Goal: Task Accomplishment & Management: Manage account settings

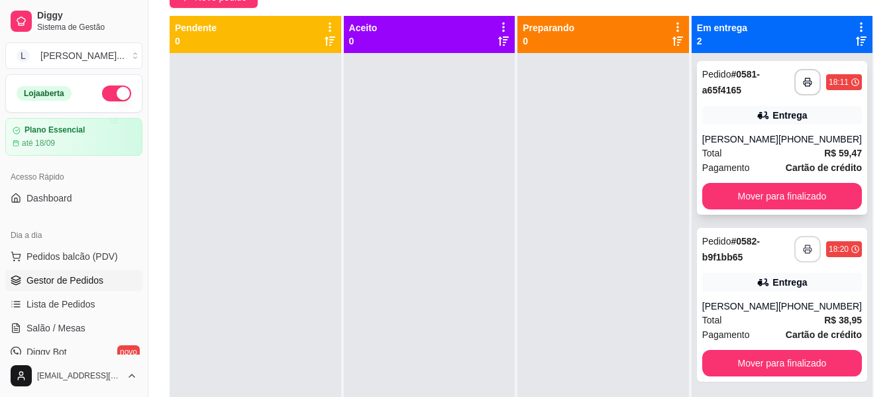
scroll to position [132, 0]
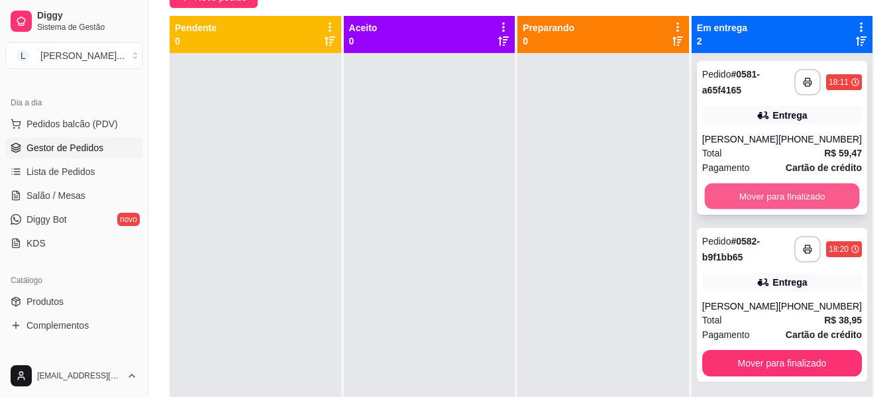
click at [790, 189] on button "Mover para finalizado" at bounding box center [781, 196] width 155 height 26
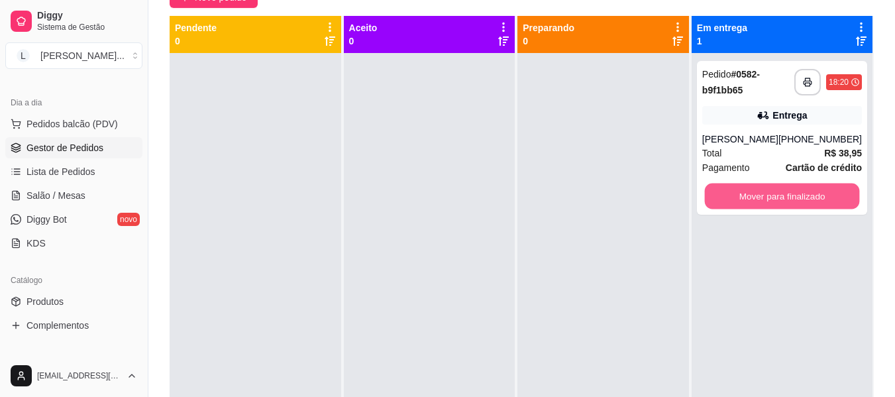
click at [790, 189] on button "Mover para finalizado" at bounding box center [781, 196] width 155 height 26
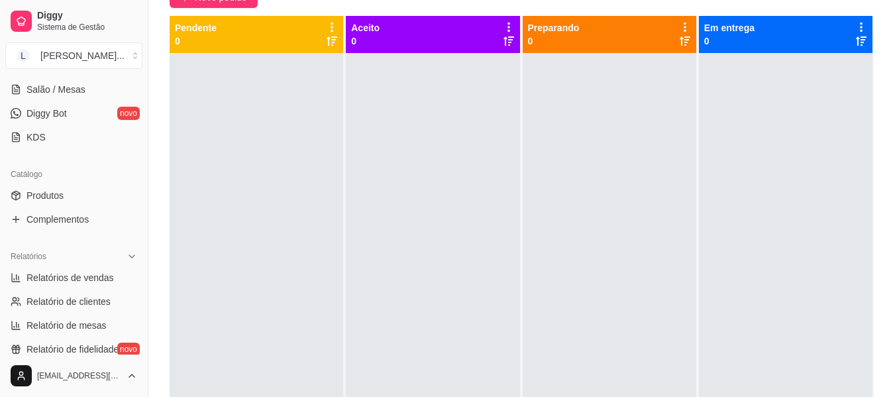
scroll to position [256, 0]
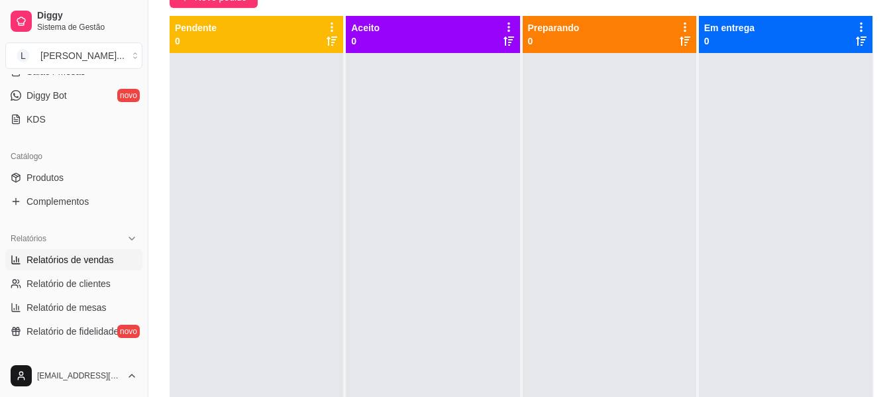
click at [105, 260] on span "Relatórios de vendas" at bounding box center [69, 259] width 87 height 13
select select "ALL"
select select "0"
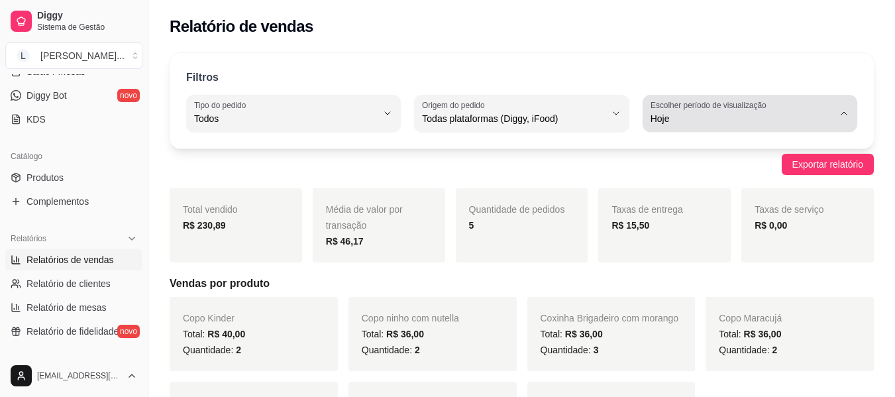
click at [747, 129] on button "Escolher período de visualização Hoje" at bounding box center [750, 113] width 215 height 37
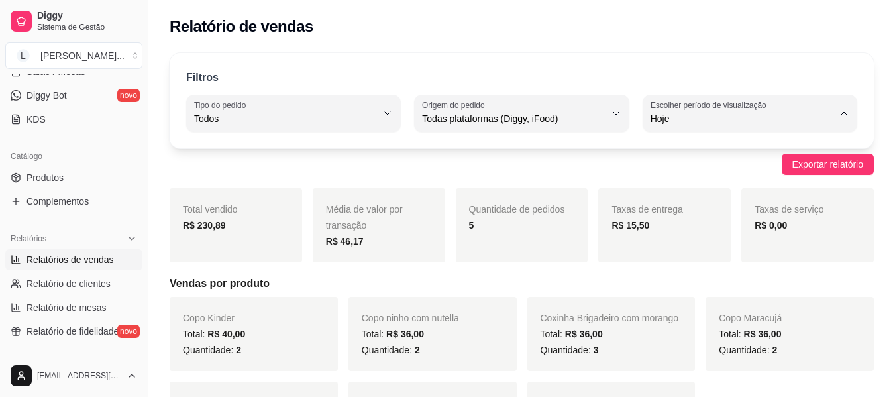
click at [749, 170] on span "Ontem" at bounding box center [742, 172] width 173 height 13
type input "1"
select select "1"
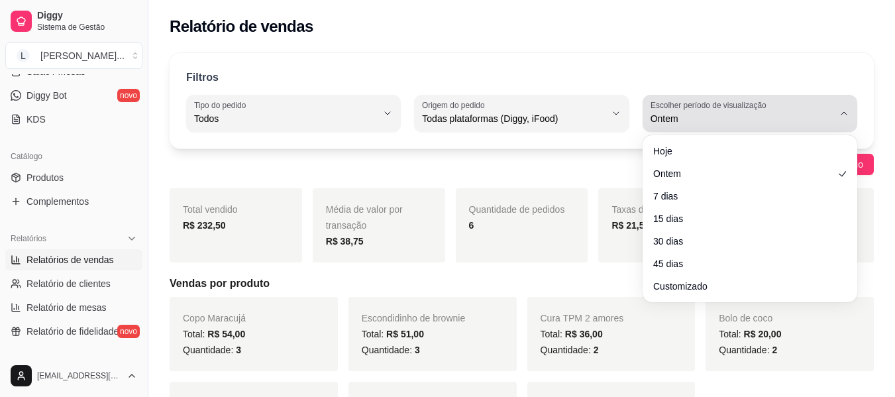
click at [744, 112] on span "Ontem" at bounding box center [742, 118] width 183 height 13
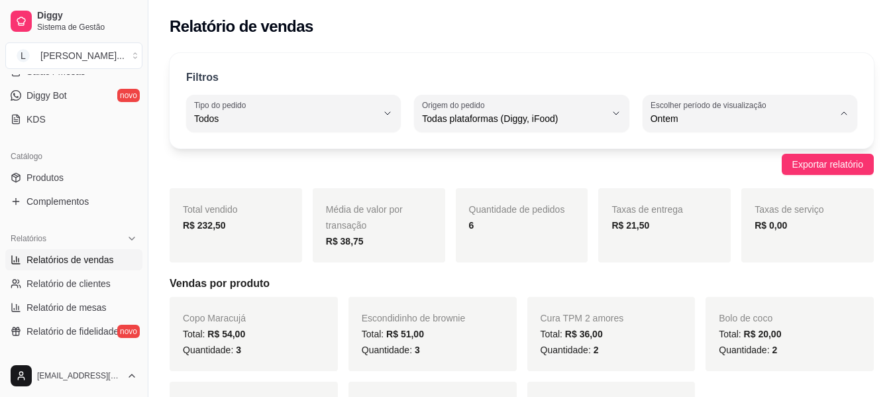
click at [734, 158] on li "Hoje" at bounding box center [750, 150] width 196 height 21
type input "0"
select select "0"
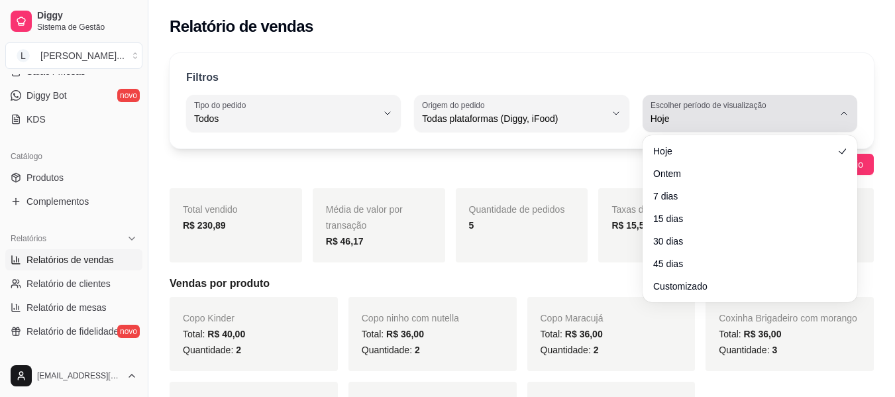
click at [740, 116] on span "Hoje" at bounding box center [742, 118] width 183 height 13
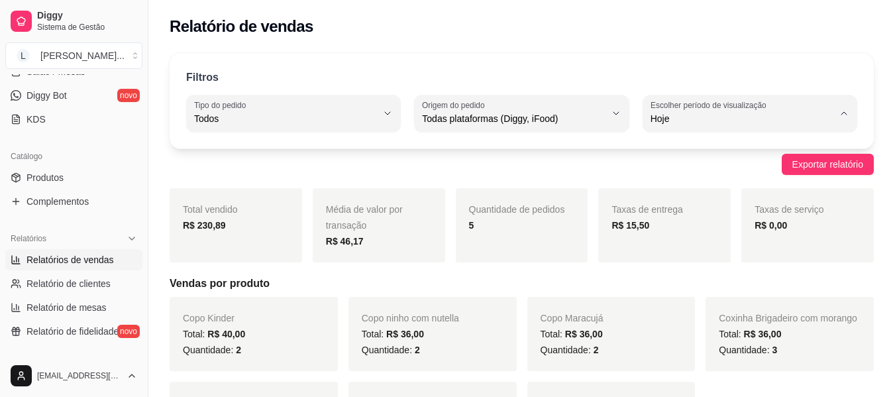
click at [730, 172] on span "Ontem" at bounding box center [742, 172] width 173 height 13
type input "1"
select select "1"
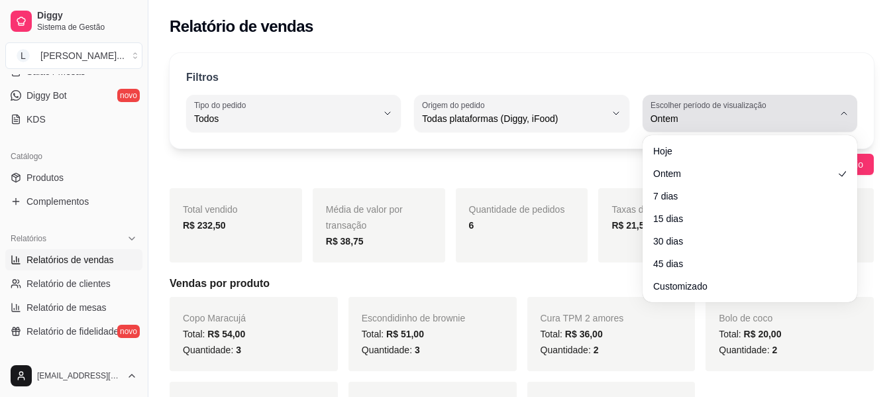
click at [749, 107] on label "Escolher período de visualização" at bounding box center [711, 104] width 120 height 11
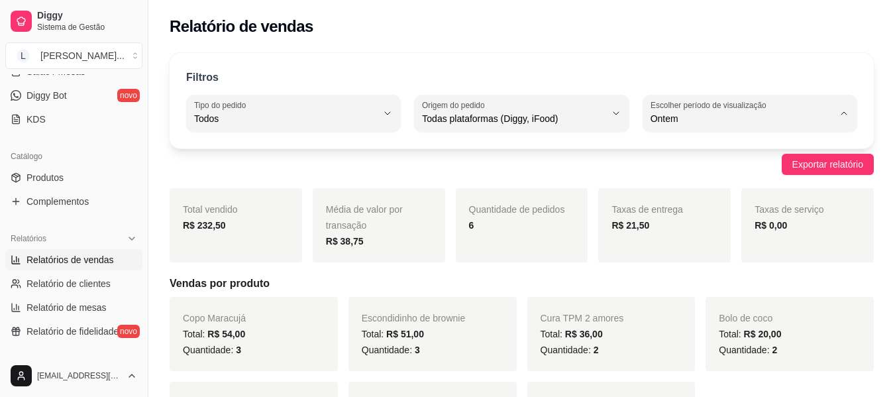
click at [737, 144] on span "Hoje" at bounding box center [742, 150] width 173 height 13
type input "0"
select select "0"
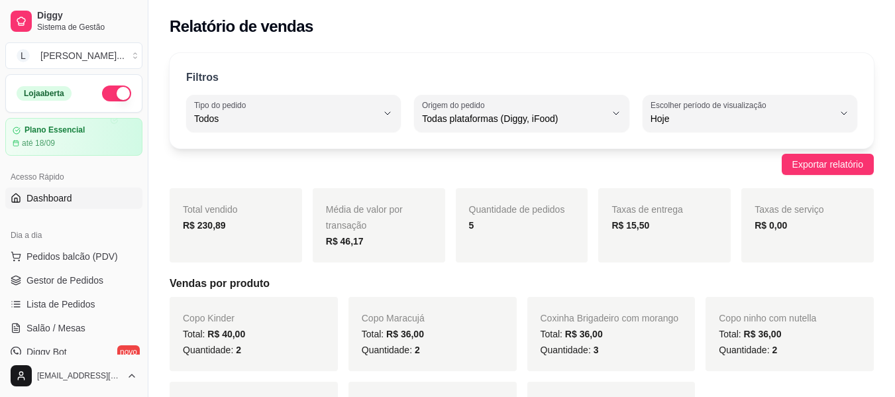
click at [56, 198] on span "Dashboard" at bounding box center [49, 197] width 46 height 13
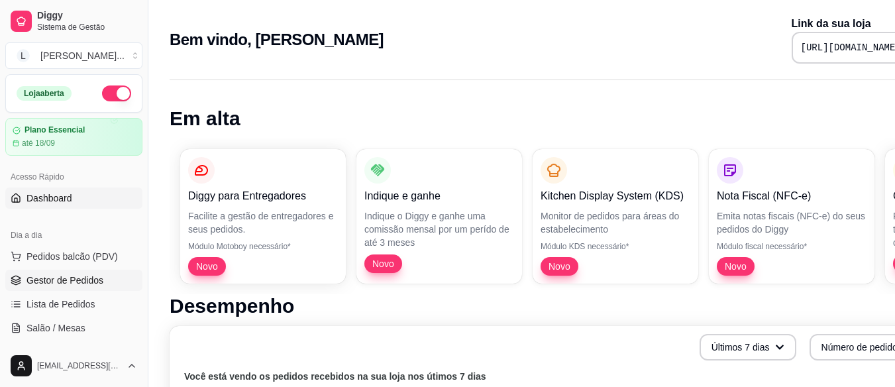
click at [87, 280] on span "Gestor de Pedidos" at bounding box center [64, 280] width 77 height 13
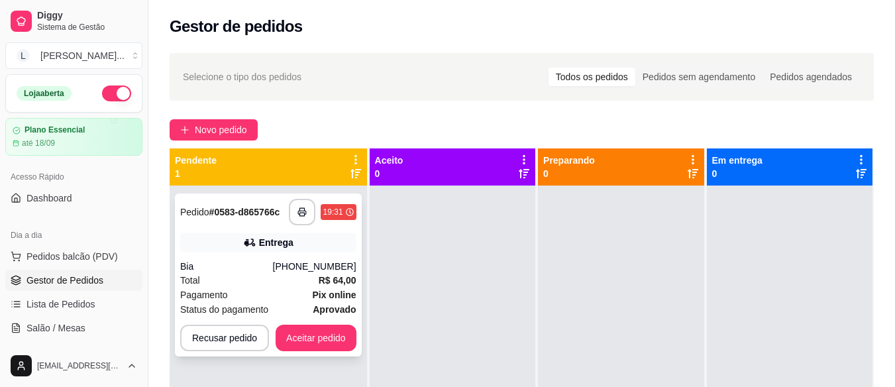
click at [252, 246] on icon at bounding box center [249, 242] width 13 height 13
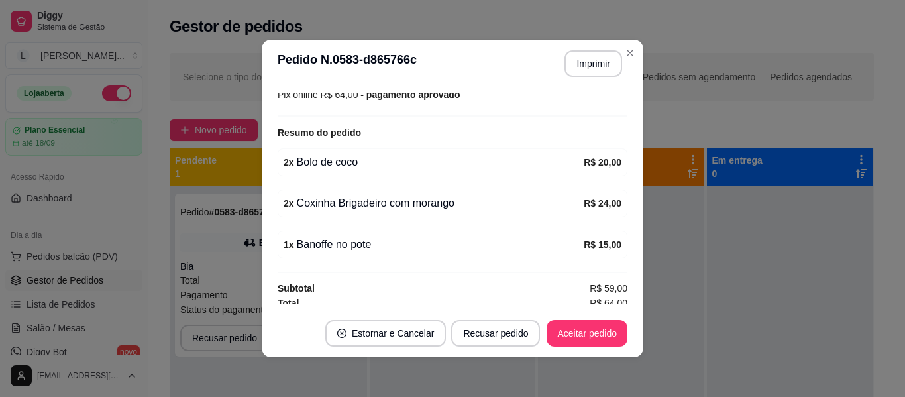
scroll to position [386, 0]
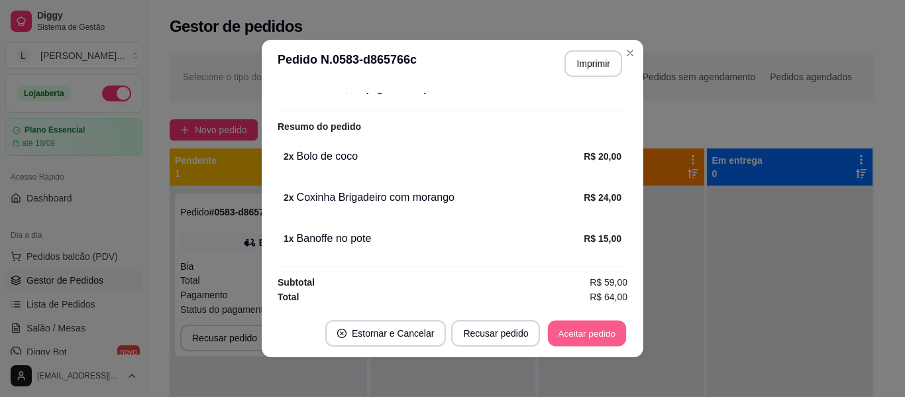
click at [586, 336] on button "Aceitar pedido" at bounding box center [587, 334] width 78 height 26
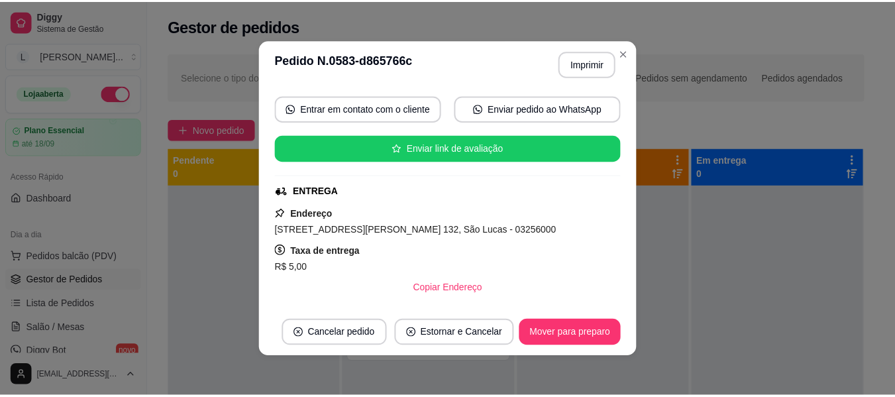
scroll to position [0, 0]
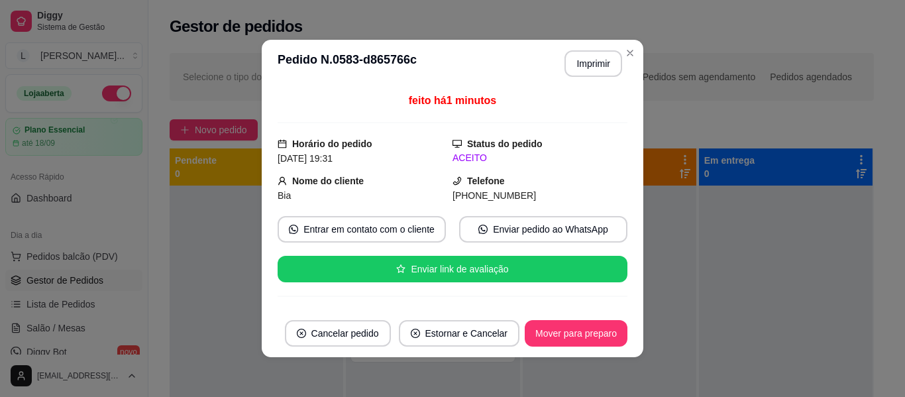
click at [486, 199] on span "[PHONE_NUMBER]" at bounding box center [493, 195] width 83 height 11
copy div "[PHONE_NUMBER] Entrar em contato com o cliente Enviar pedido ao WhatsApp Enviar…"
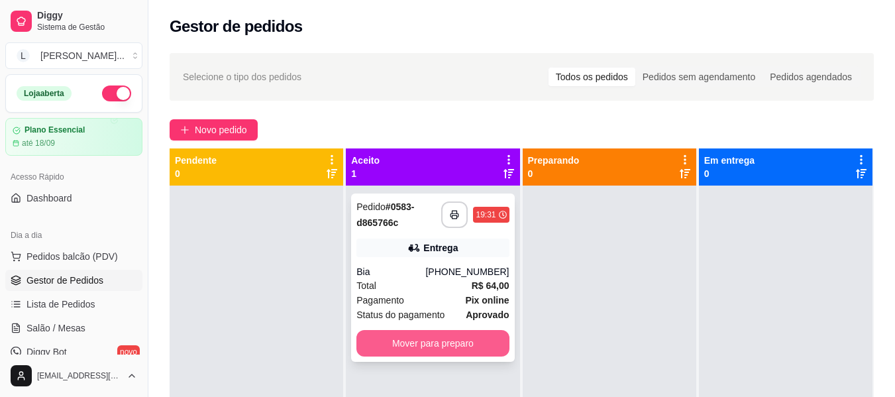
click at [444, 345] on button "Mover para preparo" at bounding box center [432, 343] width 152 height 26
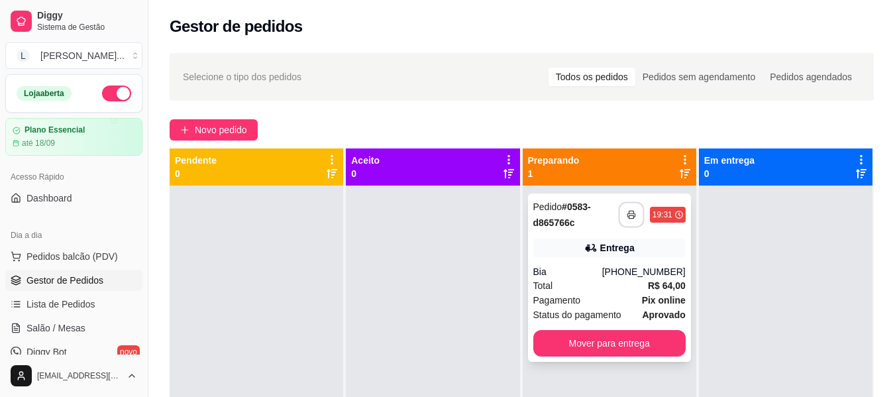
click at [619, 211] on button "button" at bounding box center [631, 215] width 26 height 26
click at [701, 287] on div at bounding box center [786, 383] width 174 height 397
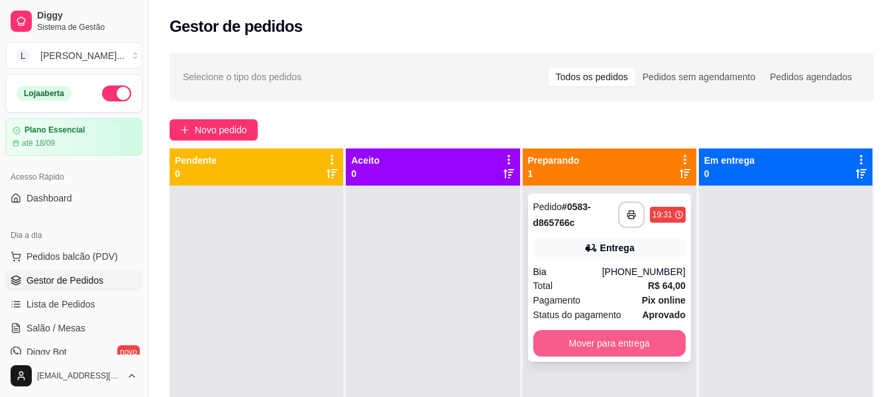
click at [639, 343] on button "Mover para entrega" at bounding box center [609, 343] width 152 height 26
